Goal: Task Accomplishment & Management: Manage account settings

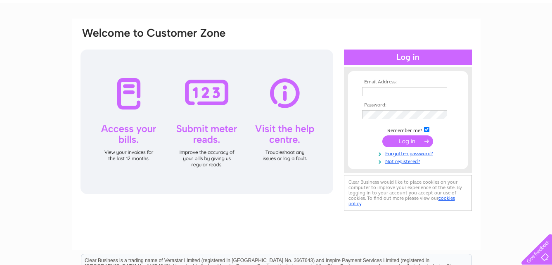
scroll to position [41, 0]
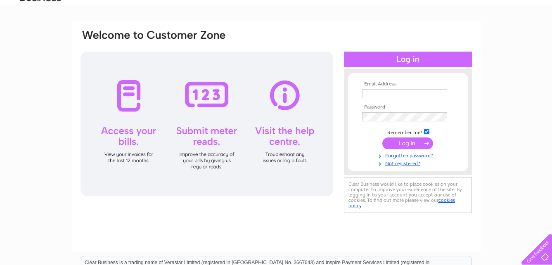
type input "allan@dmmk.co.uk"
click at [416, 140] on input "submit" at bounding box center [407, 143] width 51 height 12
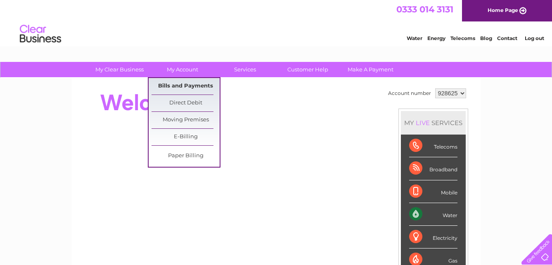
click at [193, 85] on link "Bills and Payments" at bounding box center [185, 86] width 68 height 17
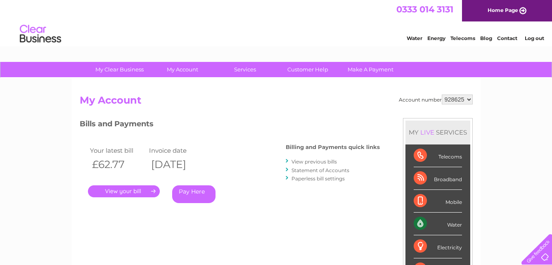
click at [138, 192] on link "." at bounding box center [124, 191] width 72 height 12
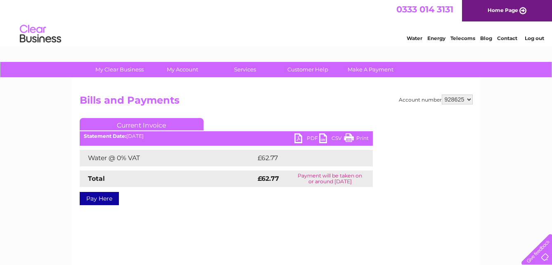
click at [300, 139] on link "PDF" at bounding box center [306, 139] width 25 height 12
click at [313, 134] on link "PDF" at bounding box center [306, 139] width 25 height 12
